Goal: Obtain resource: Download file/media

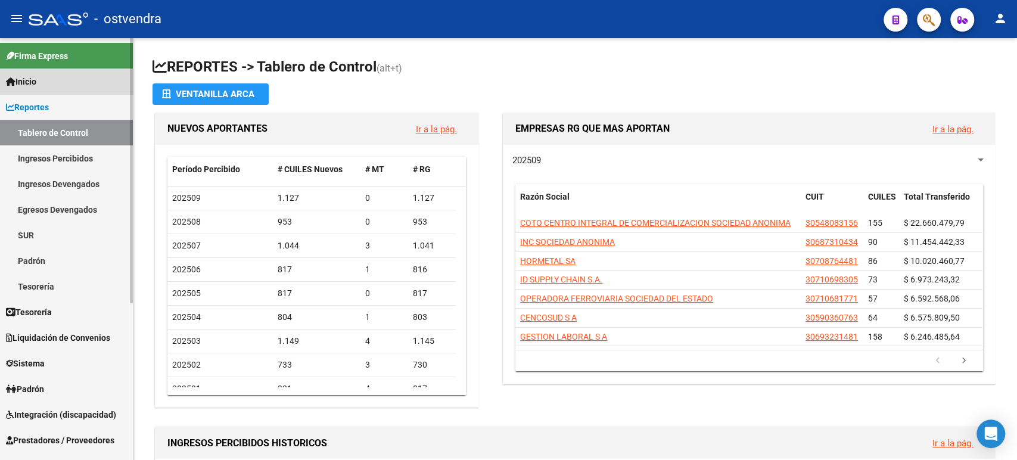
click at [61, 86] on link "Inicio" at bounding box center [66, 82] width 133 height 26
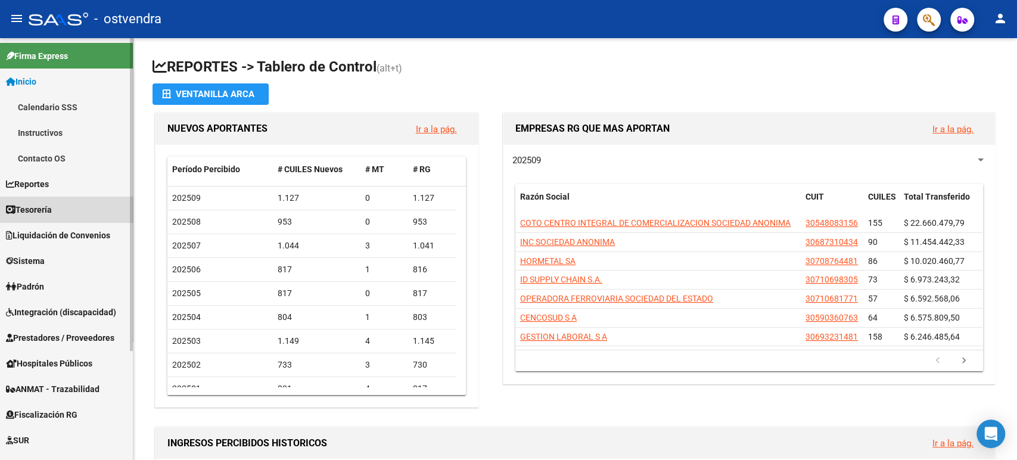
click at [57, 215] on link "Tesorería" at bounding box center [66, 210] width 133 height 26
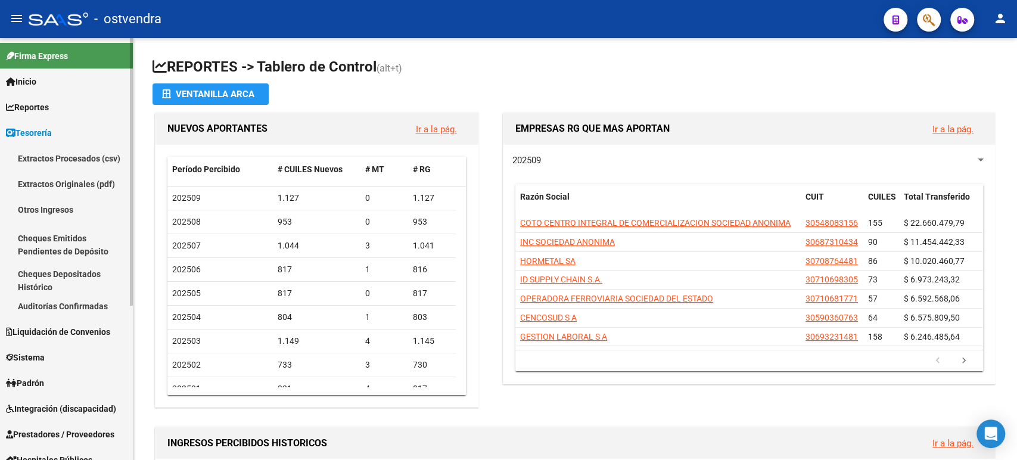
click at [35, 307] on link "Auditorías Confirmadas" at bounding box center [66, 306] width 133 height 26
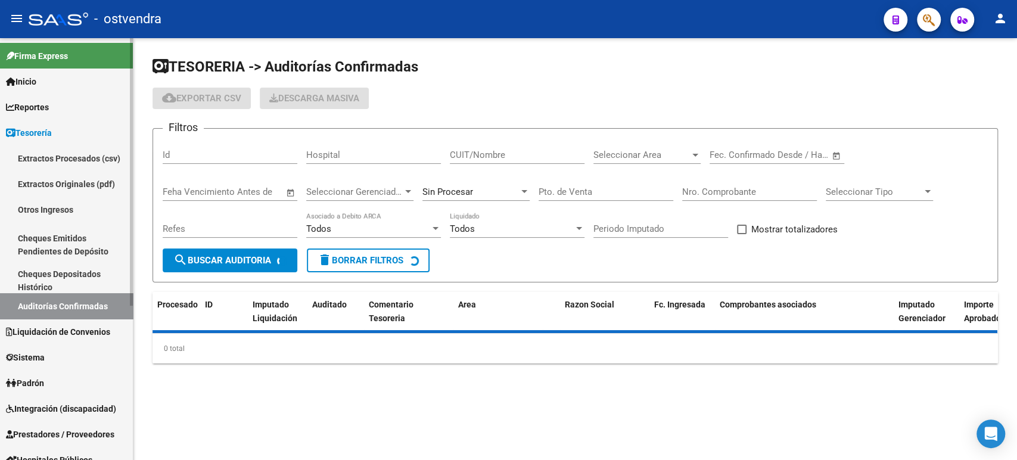
click at [41, 335] on span "Liquidación de Convenios" at bounding box center [58, 331] width 104 height 13
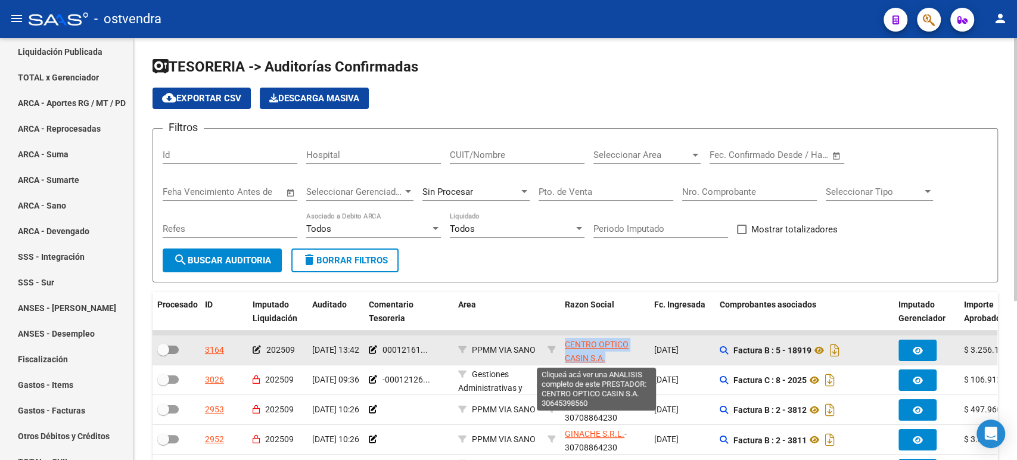
drag, startPoint x: 620, startPoint y: 359, endPoint x: 566, endPoint y: 346, distance: 55.4
click at [566, 346] on app-link-go-to "CENTRO OPTICO CASIN S.A." at bounding box center [605, 351] width 80 height 27
drag, startPoint x: 563, startPoint y: 343, endPoint x: 625, endPoint y: 349, distance: 62.3
click at [625, 349] on datatable-body-cell "CENTRO OPTICO CASIN S.A. - 30645398560" at bounding box center [604, 349] width 89 height 29
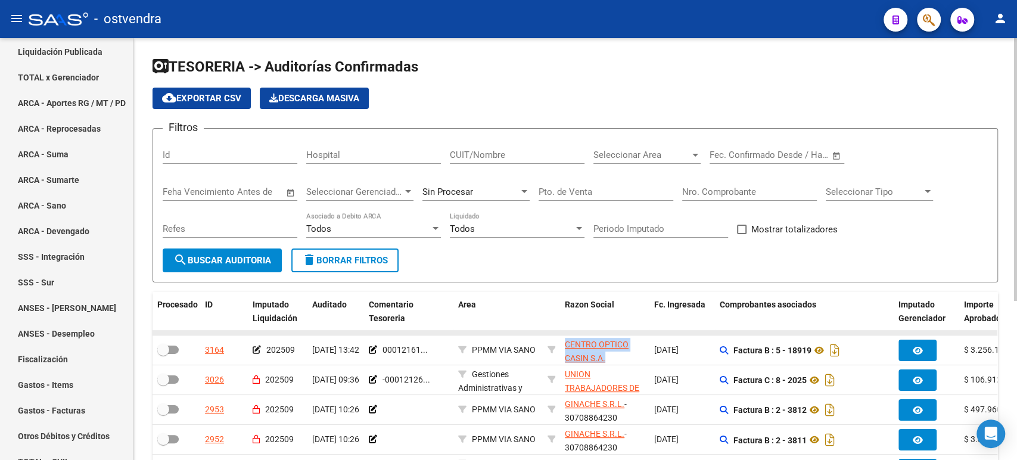
drag, startPoint x: 619, startPoint y: 354, endPoint x: 563, endPoint y: 334, distance: 60.1
click at [558, 335] on div "3164 202509 [DATE] 13:42 00012161... PPMM VIA SANO CENTRO OPTICO CASIN S.A. - 3…" at bounding box center [940, 350] width 1575 height 30
copy div "CENTRO OPTICO CASIN S.A."
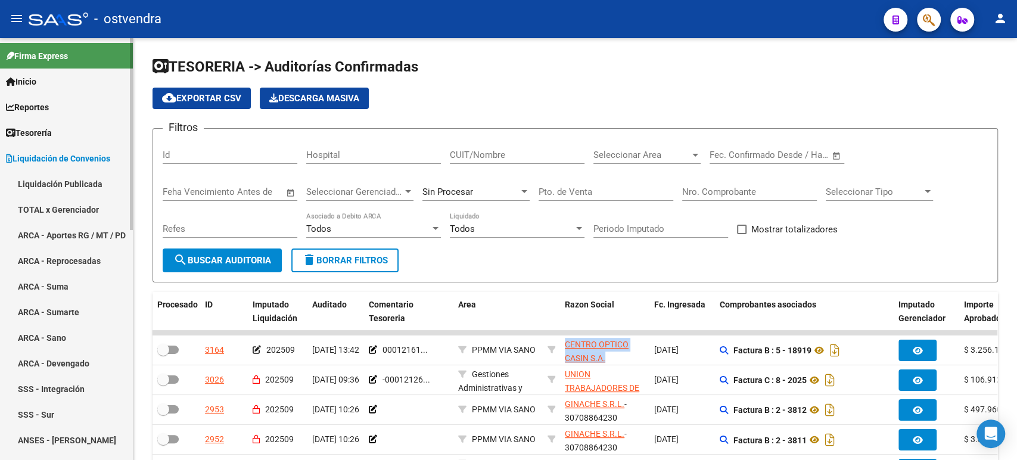
click at [76, 133] on link "Tesorería" at bounding box center [66, 133] width 133 height 26
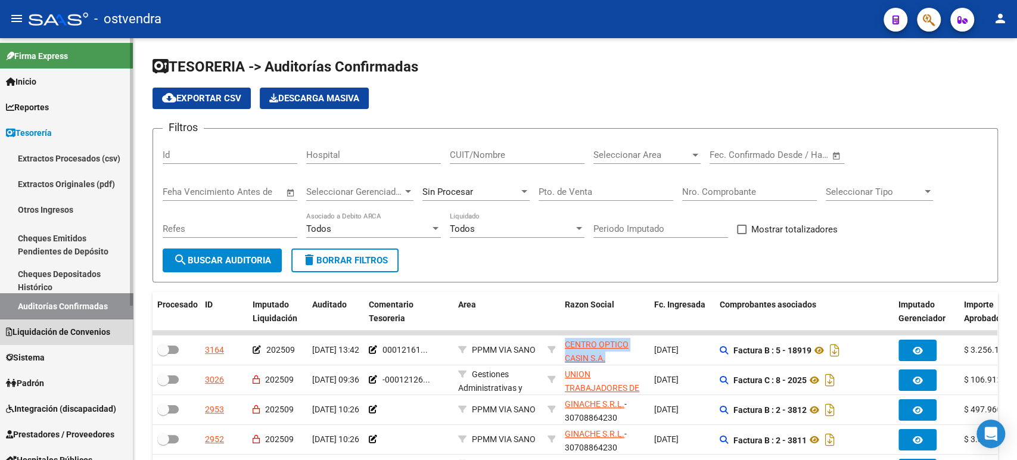
click at [72, 334] on span "Liquidación de Convenios" at bounding box center [58, 331] width 104 height 13
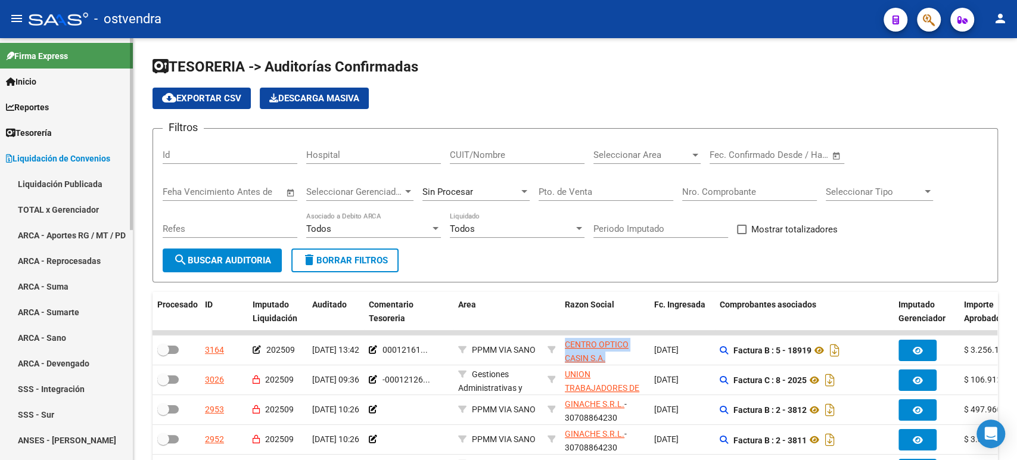
click at [54, 212] on link "TOTAL x Gerenciador" at bounding box center [66, 210] width 133 height 26
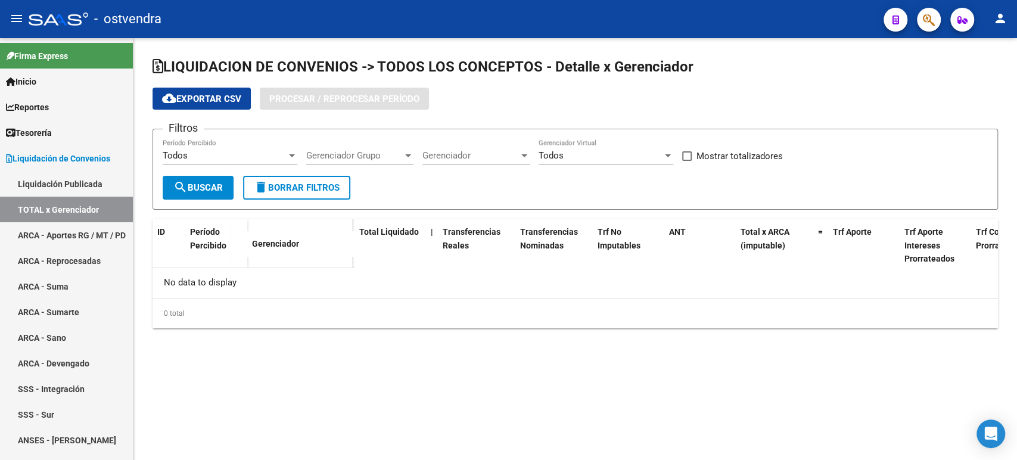
checkbox input "true"
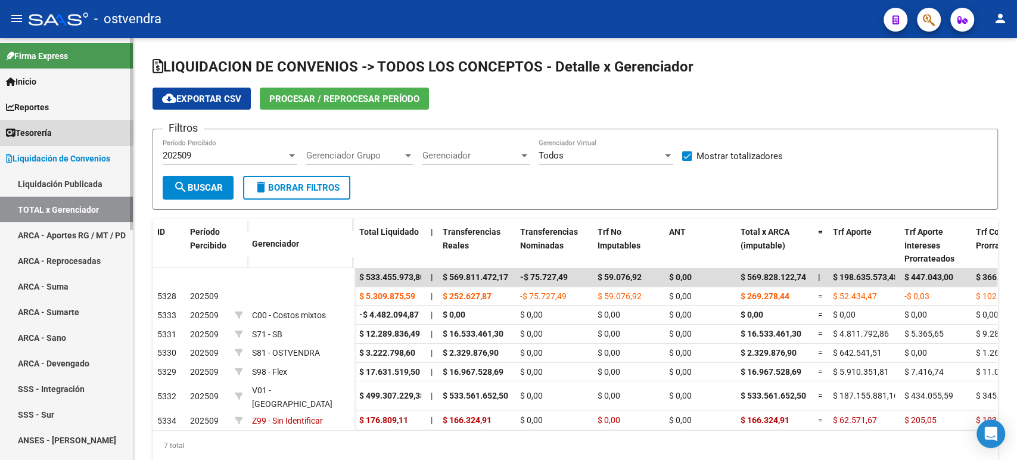
click at [66, 132] on link "Tesorería" at bounding box center [66, 133] width 133 height 26
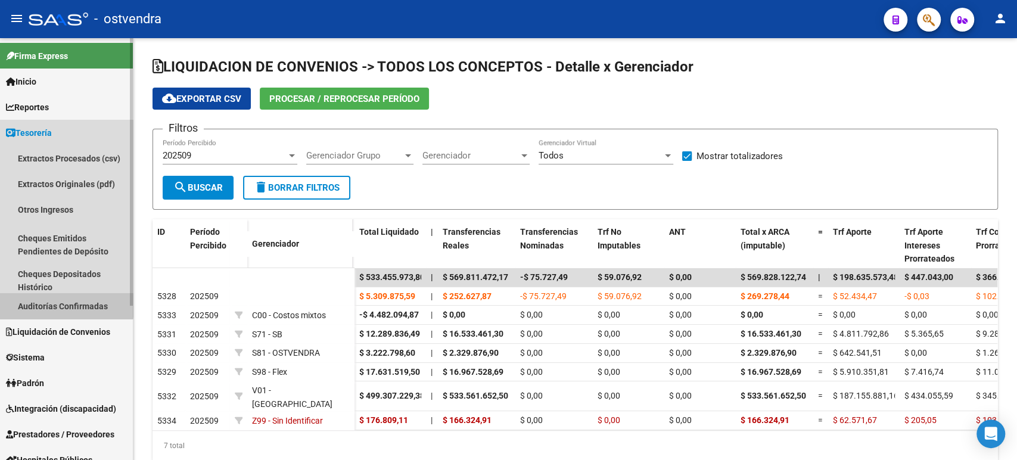
click at [58, 300] on link "Auditorías Confirmadas" at bounding box center [66, 306] width 133 height 26
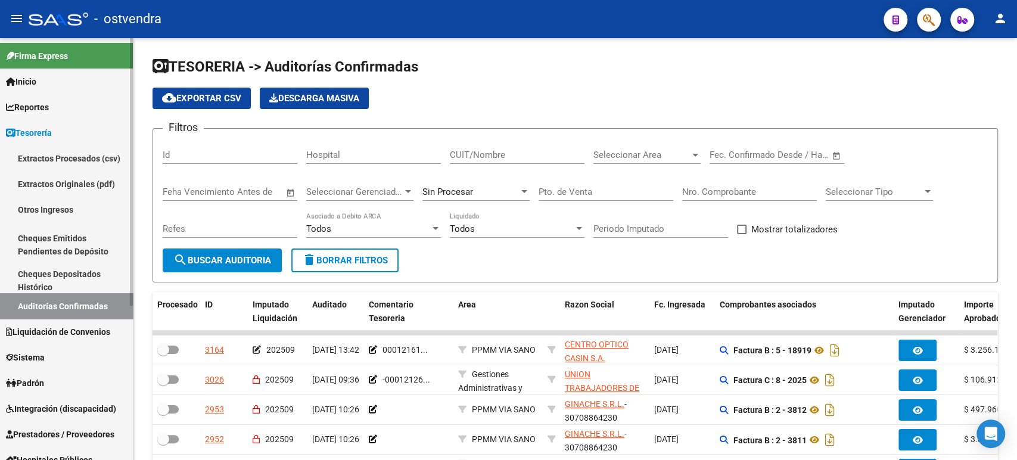
click at [47, 332] on span "Liquidación de Convenios" at bounding box center [58, 331] width 104 height 13
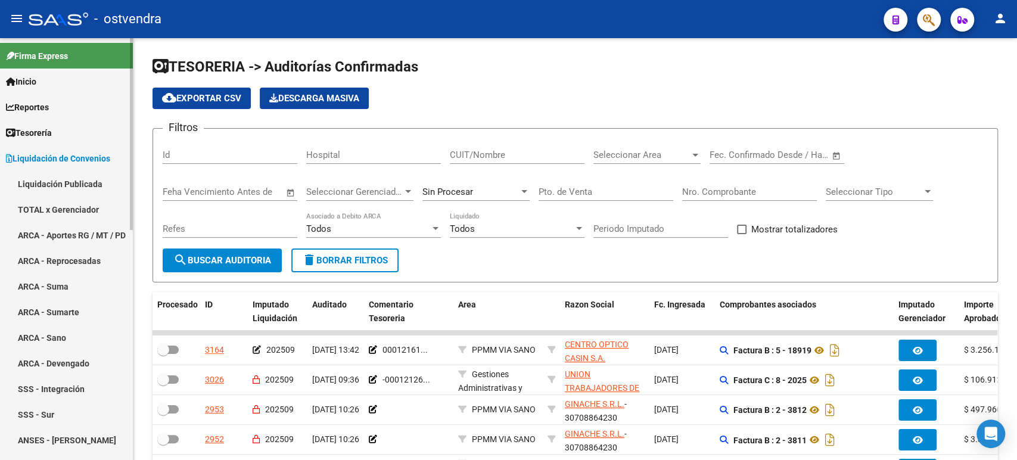
click at [64, 199] on link "TOTAL x Gerenciador" at bounding box center [66, 210] width 133 height 26
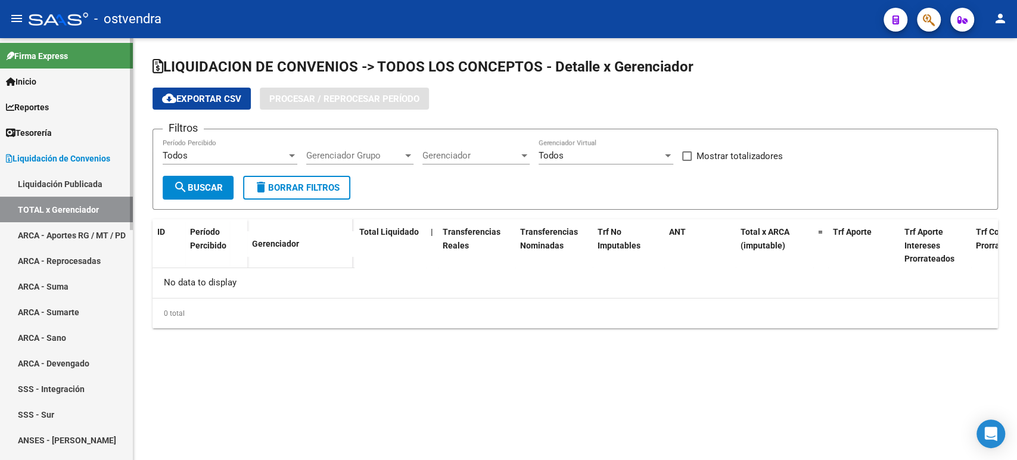
checkbox input "true"
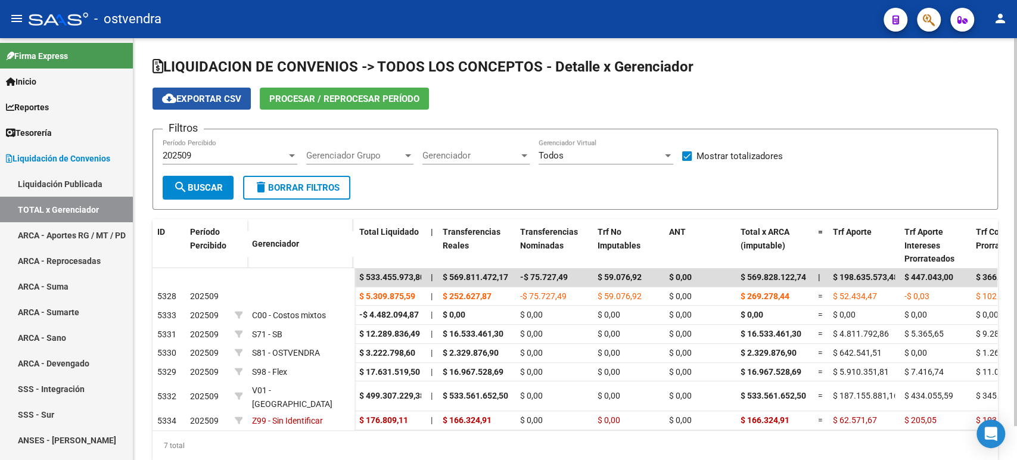
click at [210, 96] on span "cloud_download Exportar CSV" at bounding box center [201, 99] width 79 height 11
click at [316, 94] on span "Procesar / Reprocesar período" at bounding box center [344, 99] width 150 height 11
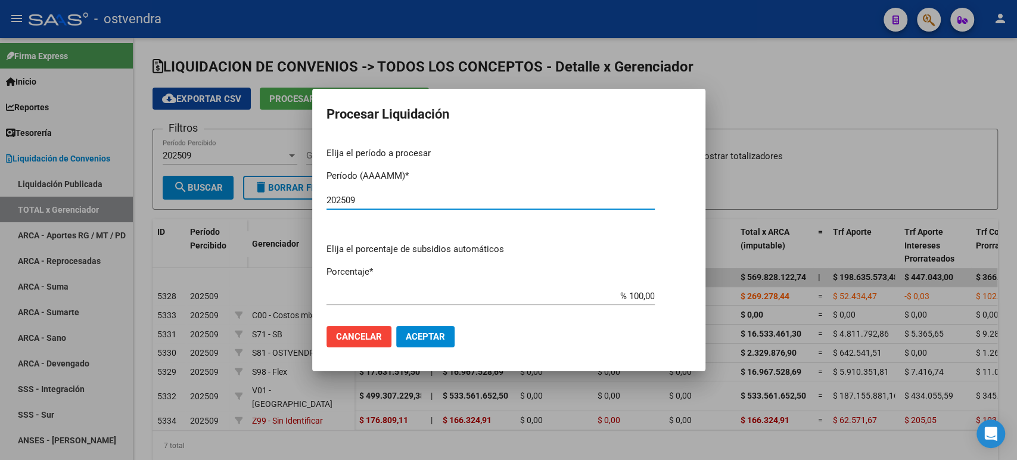
type input "202509"
click at [421, 331] on span "Aceptar" at bounding box center [425, 336] width 39 height 11
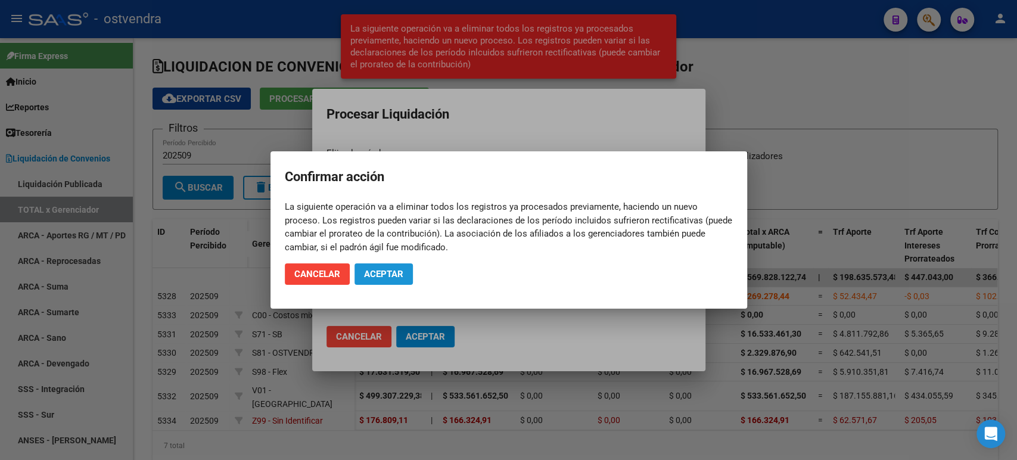
click at [396, 267] on button "Aceptar" at bounding box center [384, 273] width 58 height 21
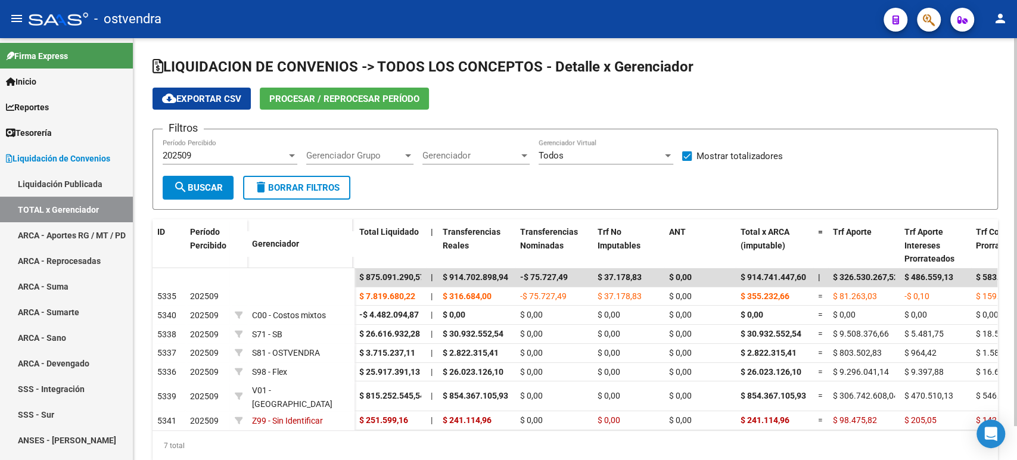
click at [234, 99] on span "cloud_download Exportar CSV" at bounding box center [201, 99] width 79 height 11
click at [56, 141] on link "Tesorería" at bounding box center [66, 133] width 133 height 26
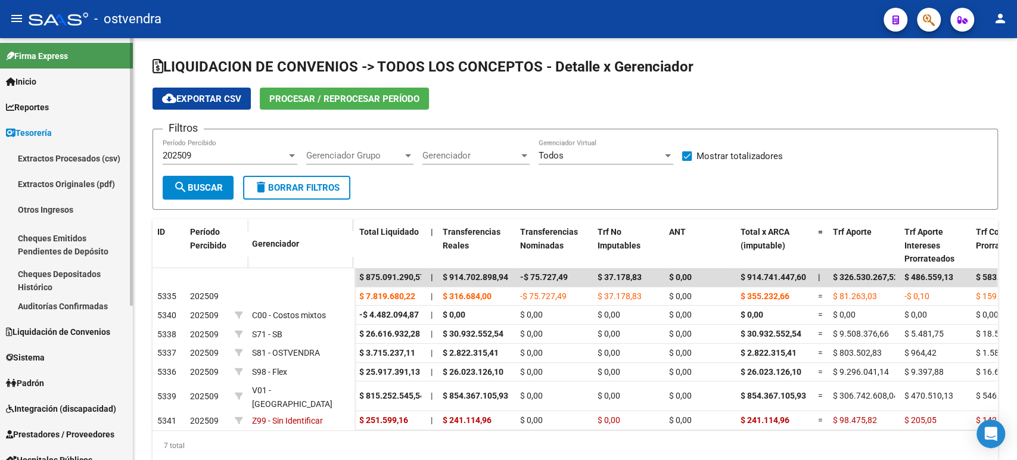
click at [72, 298] on link "Auditorías Confirmadas" at bounding box center [66, 306] width 133 height 26
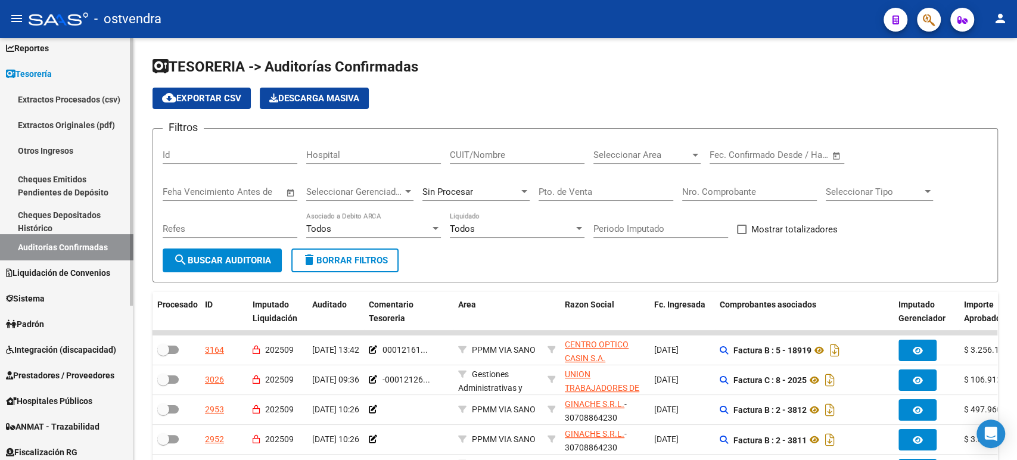
scroll to position [66, 0]
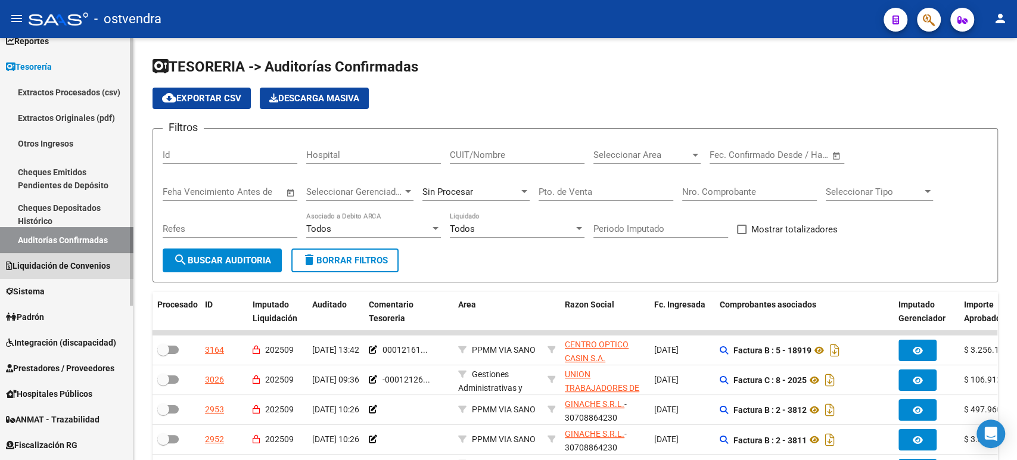
click at [84, 269] on span "Liquidación de Convenios" at bounding box center [58, 265] width 104 height 13
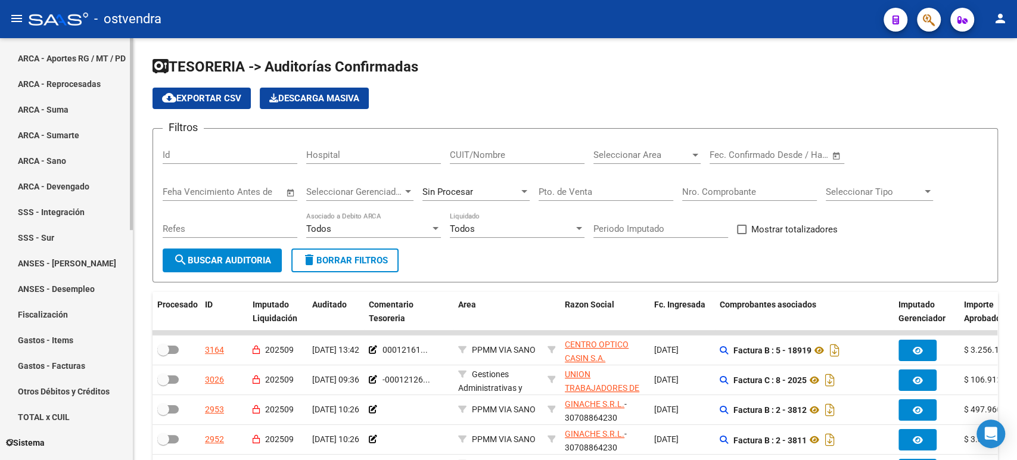
scroll to position [198, 0]
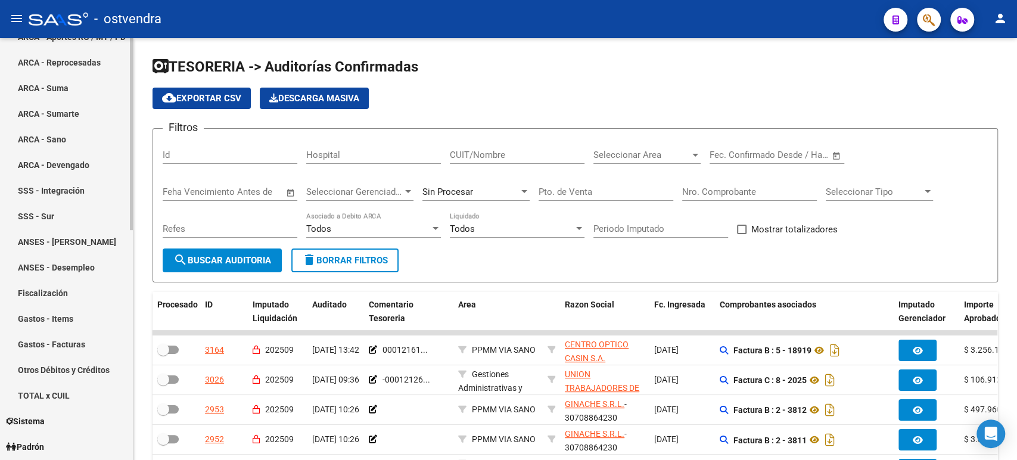
click at [64, 313] on link "Gastos - Items" at bounding box center [66, 319] width 133 height 26
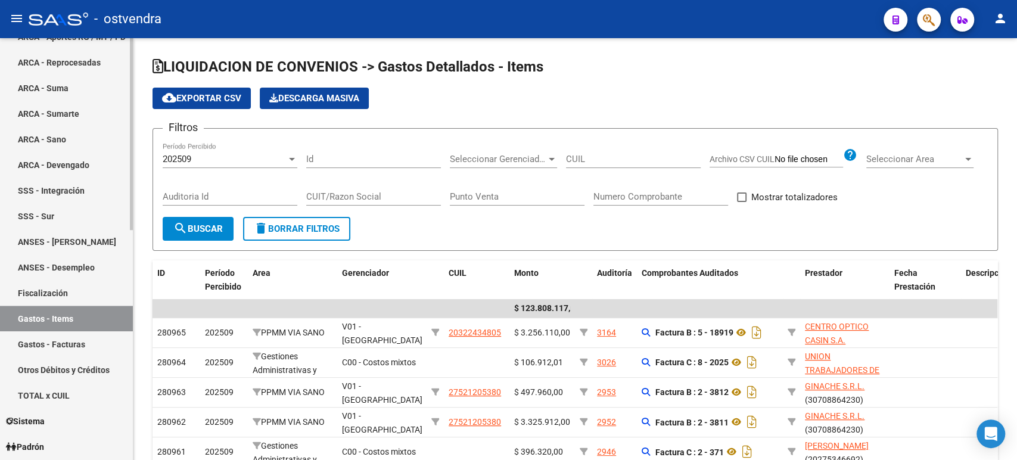
click at [67, 347] on link "Gastos - Facturas" at bounding box center [66, 344] width 133 height 26
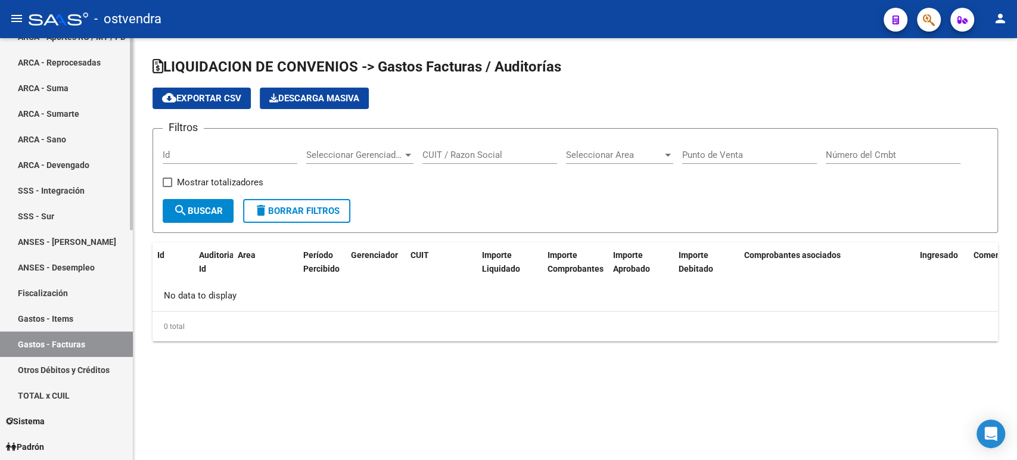
checkbox input "true"
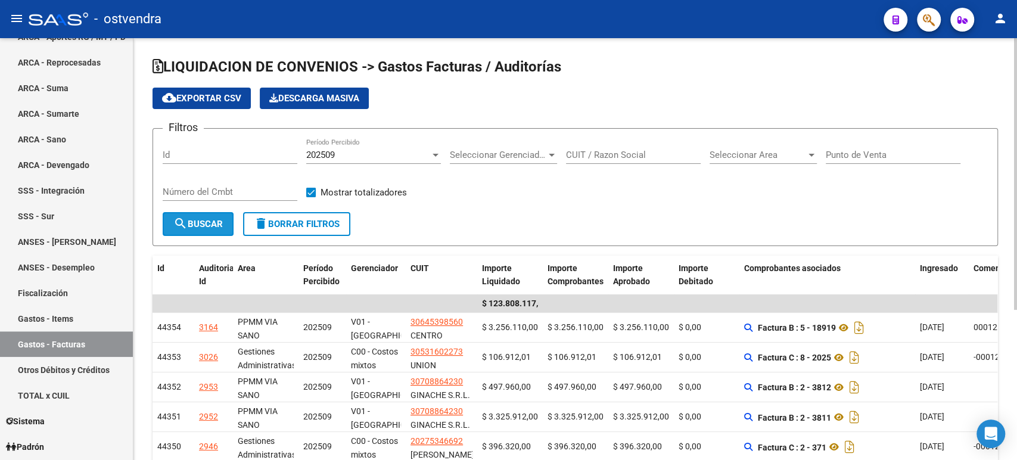
click at [192, 217] on button "search Buscar" at bounding box center [198, 224] width 71 height 24
click at [219, 99] on span "cloud_download Exportar CSV" at bounding box center [201, 98] width 79 height 11
